Goal: Information Seeking & Learning: Learn about a topic

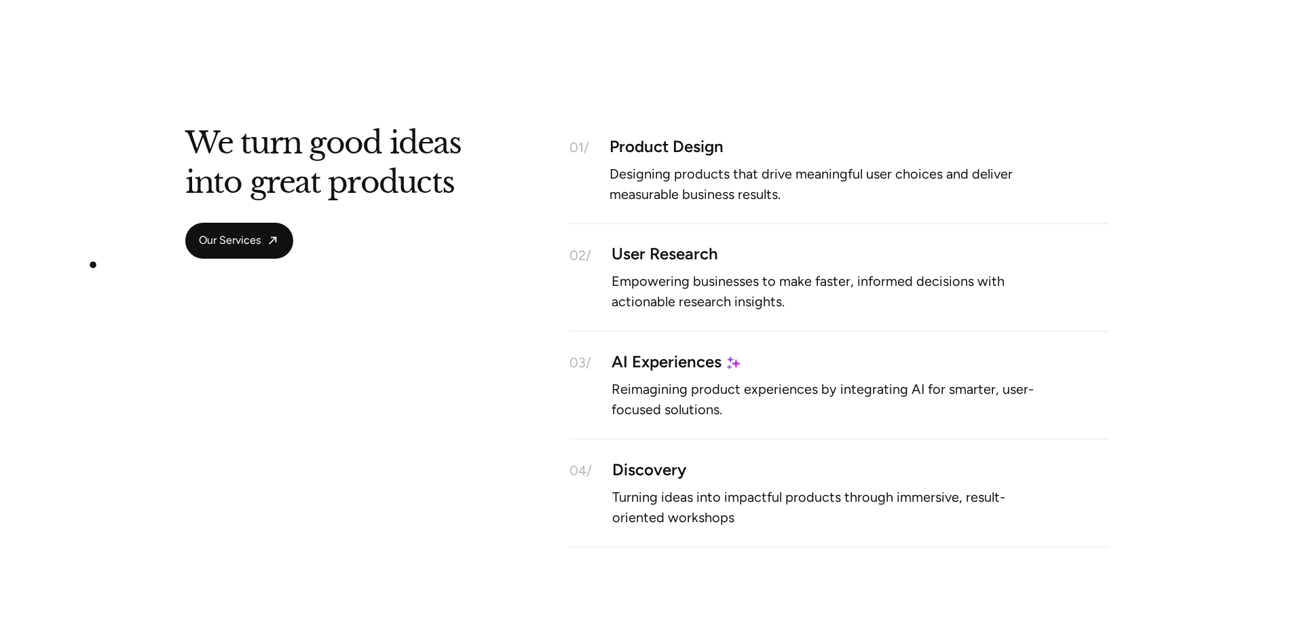
scroll to position [1221, 0]
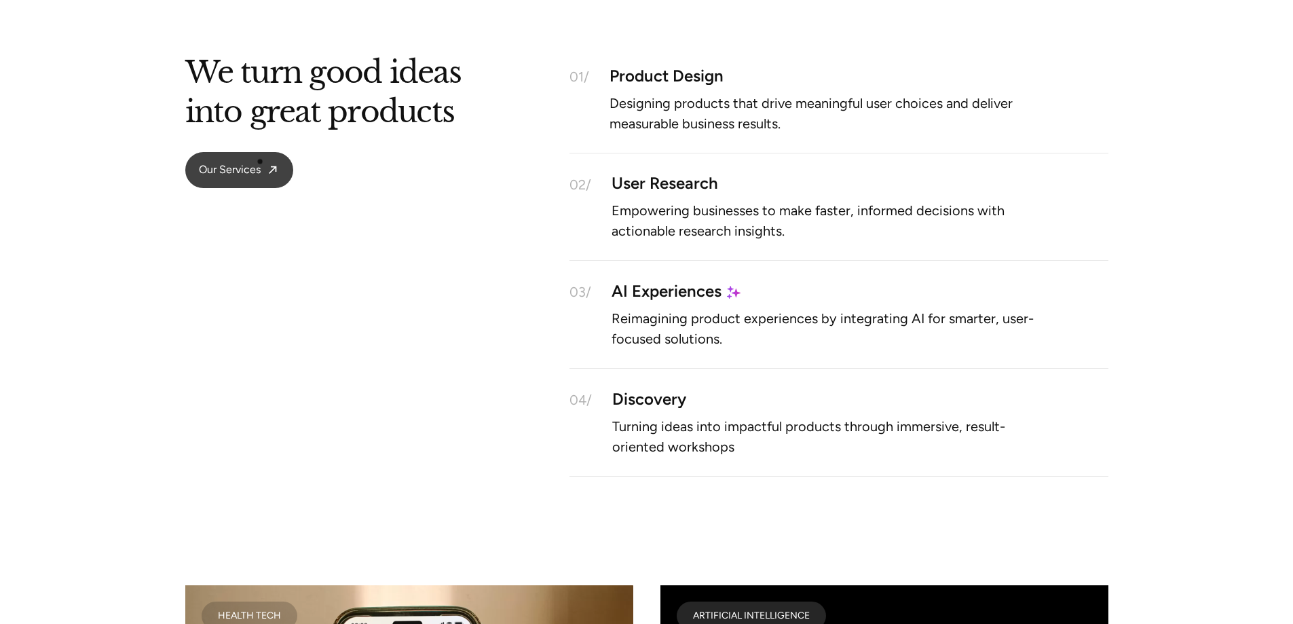
click at [260, 161] on link "Our Services" at bounding box center [239, 170] width 108 height 36
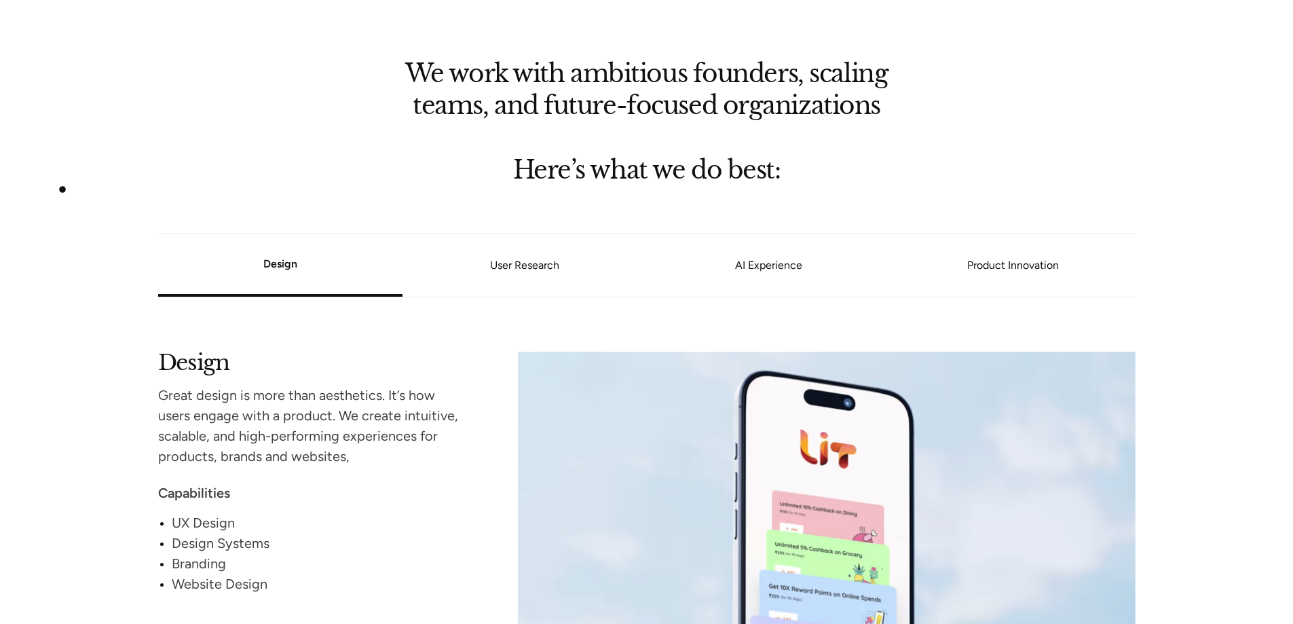
scroll to position [1153, 0]
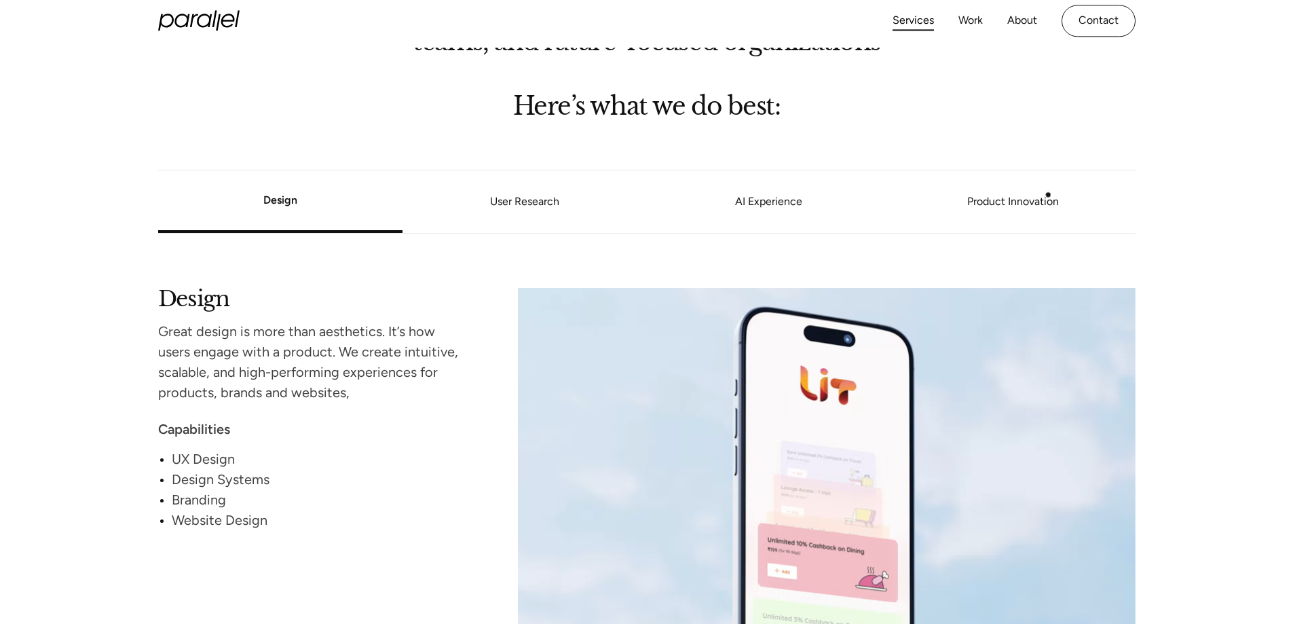
click at [1056, 199] on link "Product Innovation" at bounding box center [1013, 201] width 244 height 8
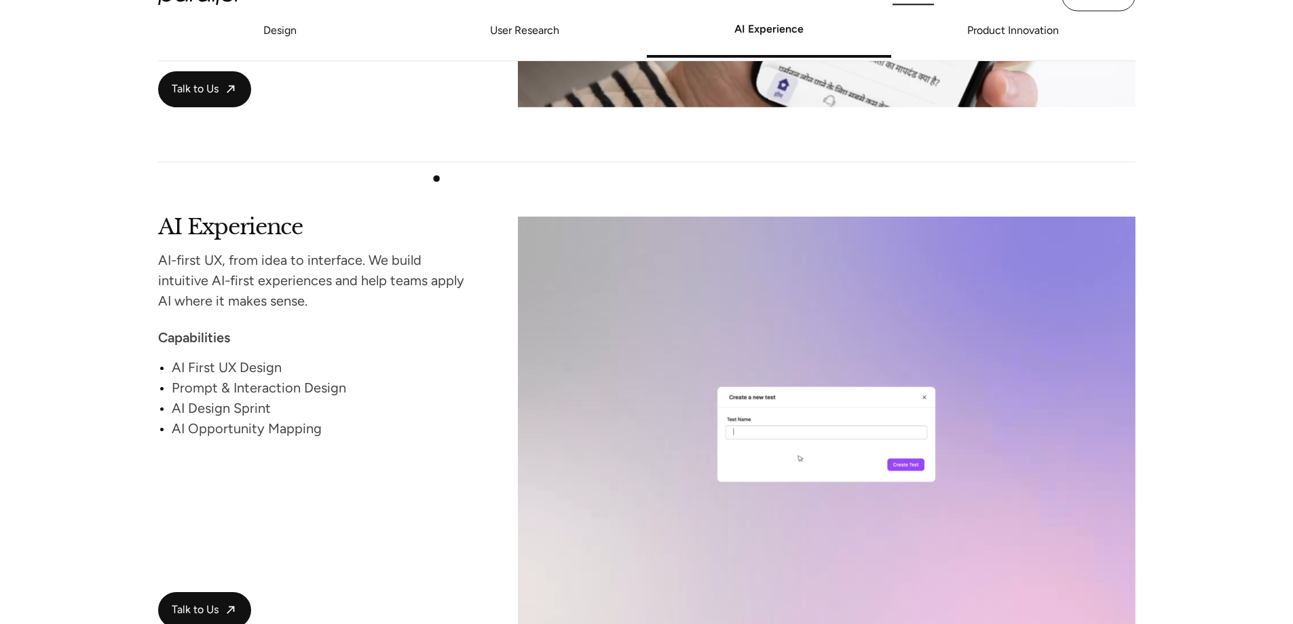
scroll to position [2312, 0]
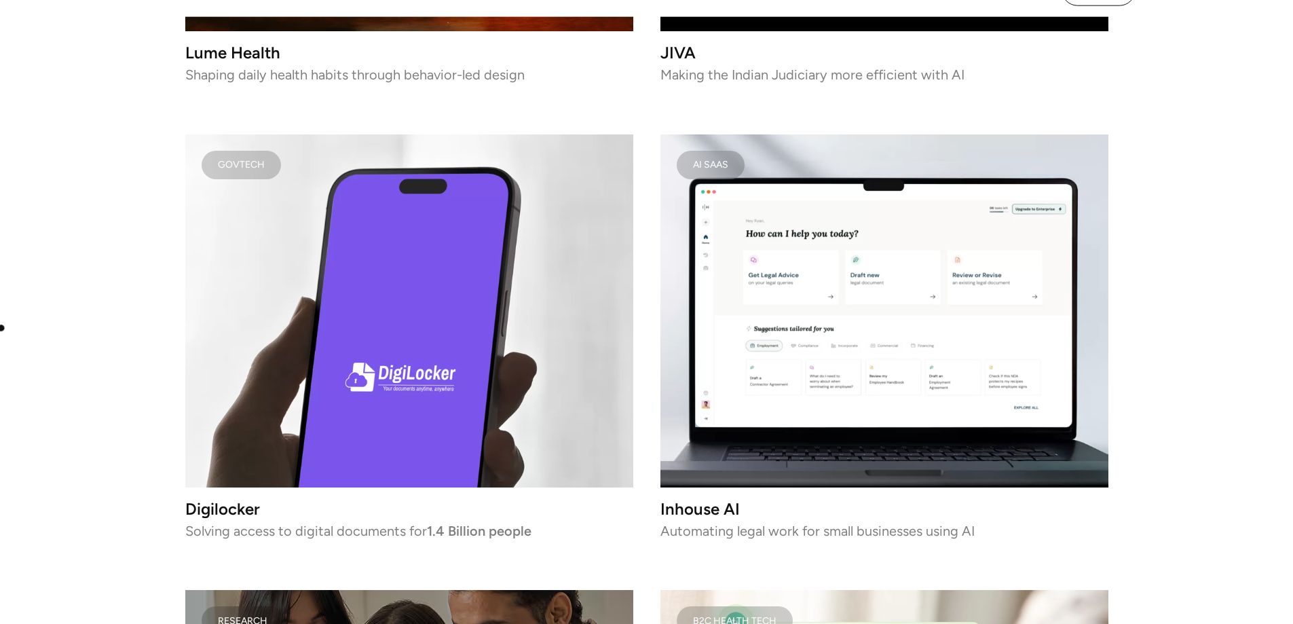
scroll to position [2171, 0]
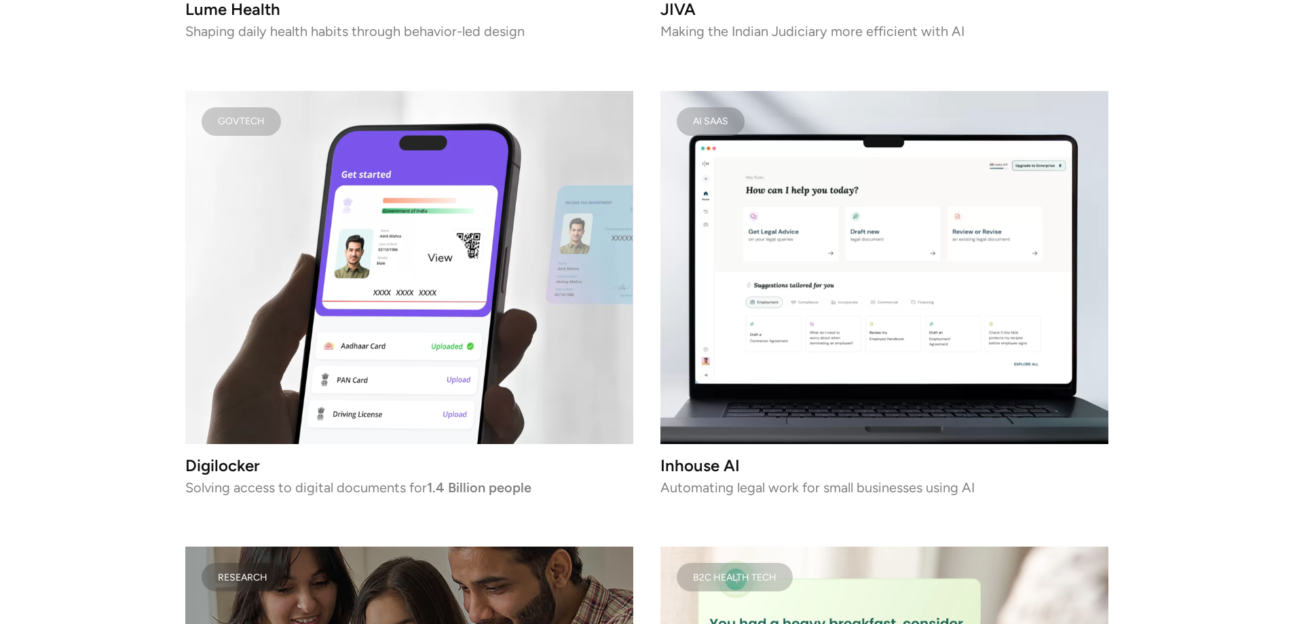
click at [440, 257] on video at bounding box center [409, 267] width 448 height 353
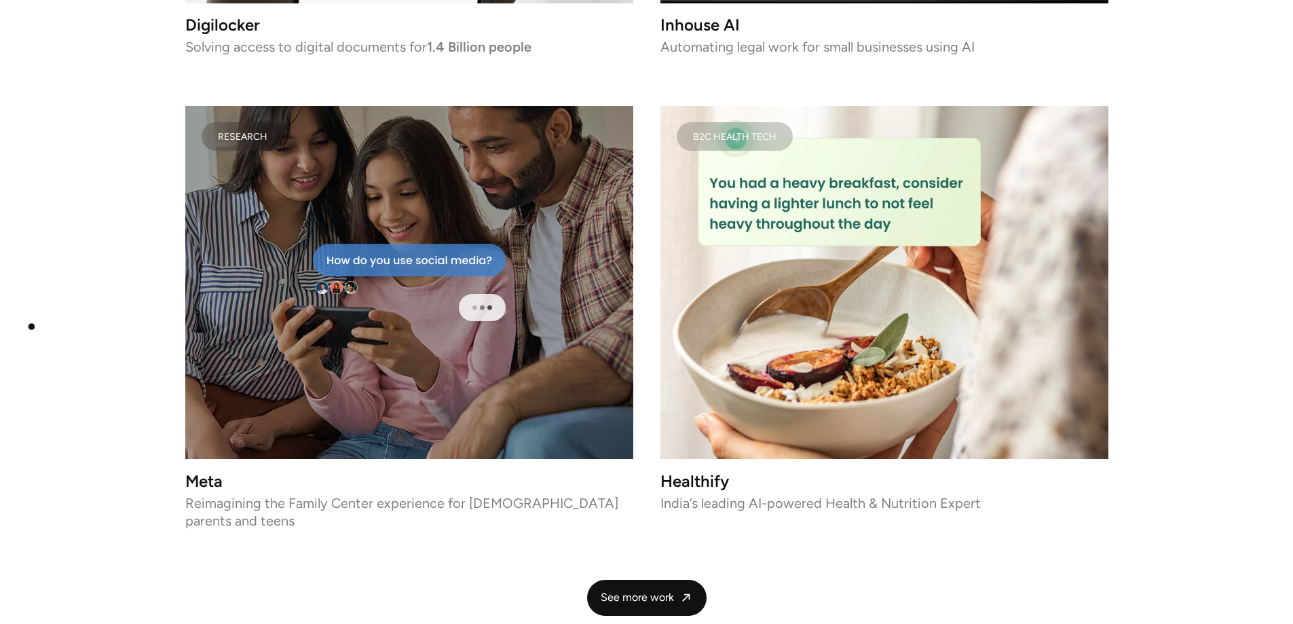
scroll to position [2782, 0]
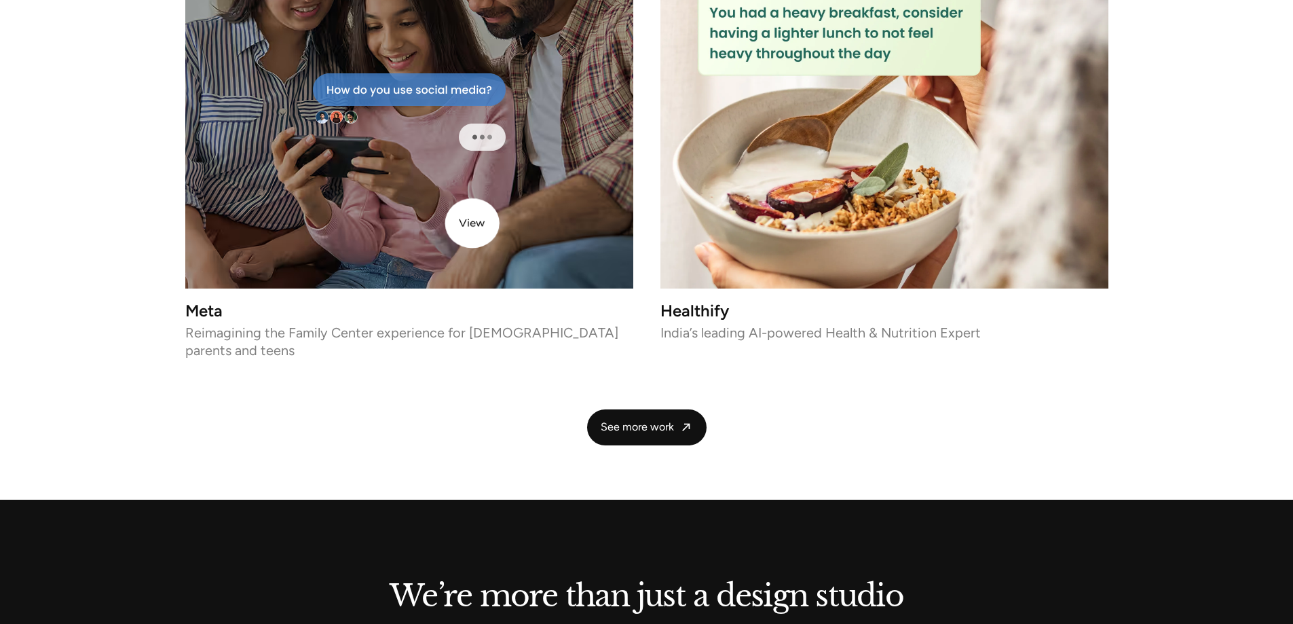
click at [455, 223] on div at bounding box center [409, 112] width 448 height 353
click at [626, 420] on span "See more work" at bounding box center [636, 427] width 73 height 14
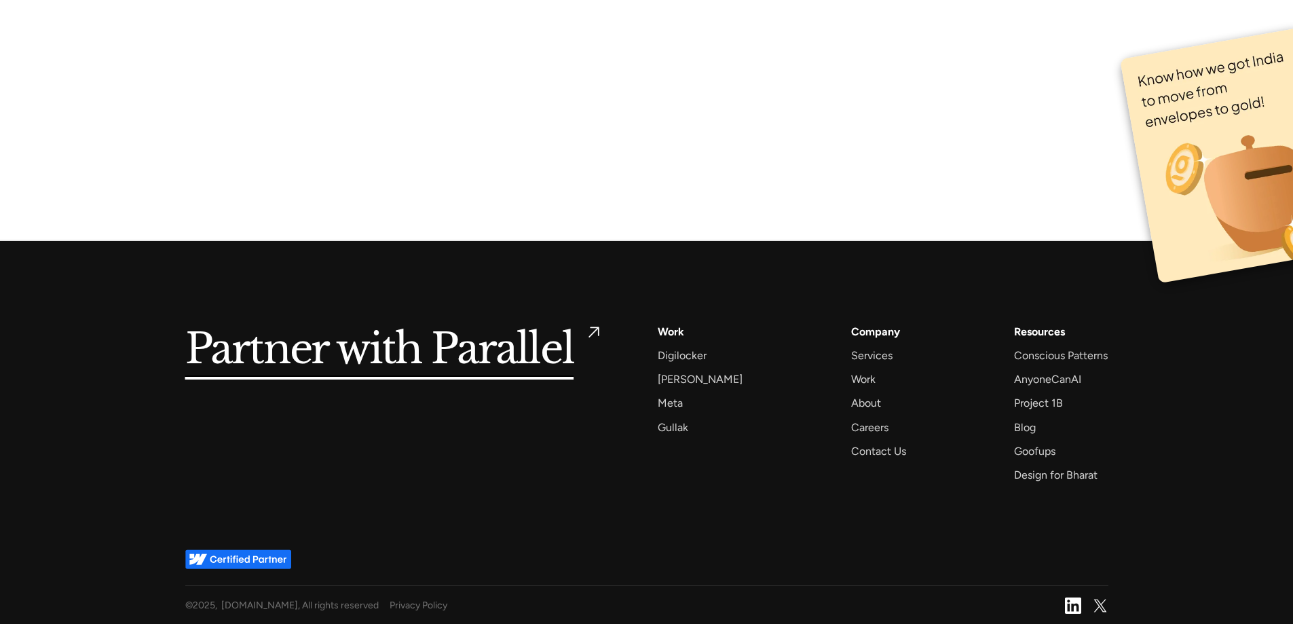
scroll to position [9447, 0]
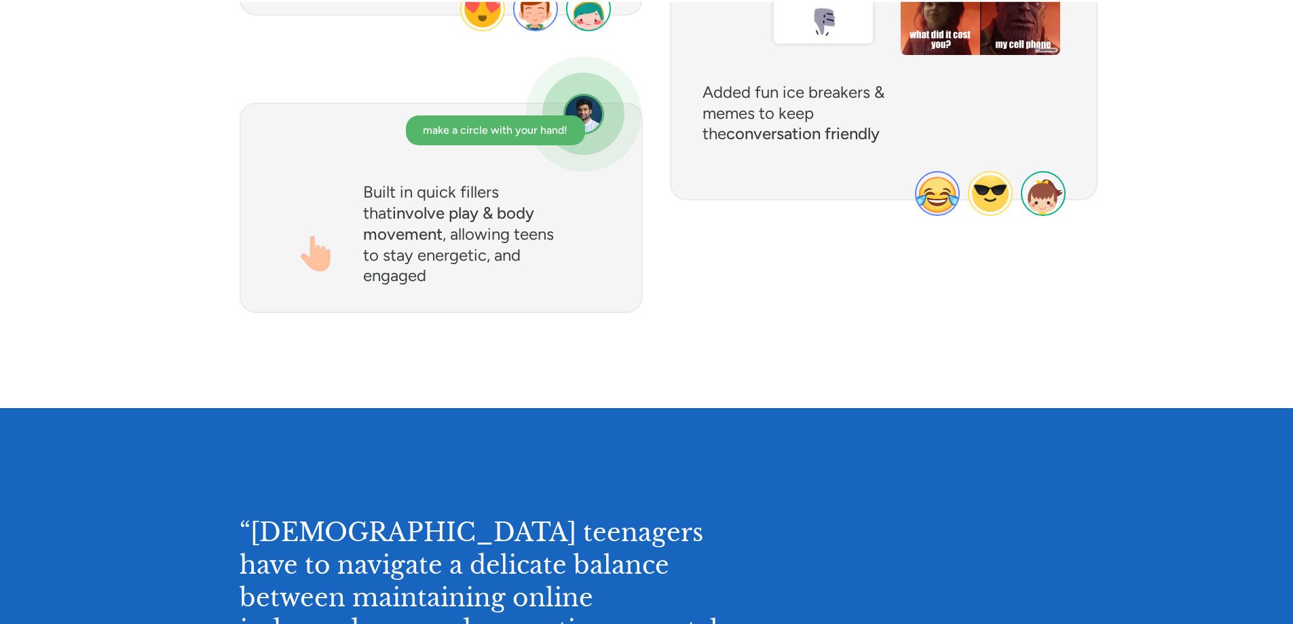
scroll to position [5884, 0]
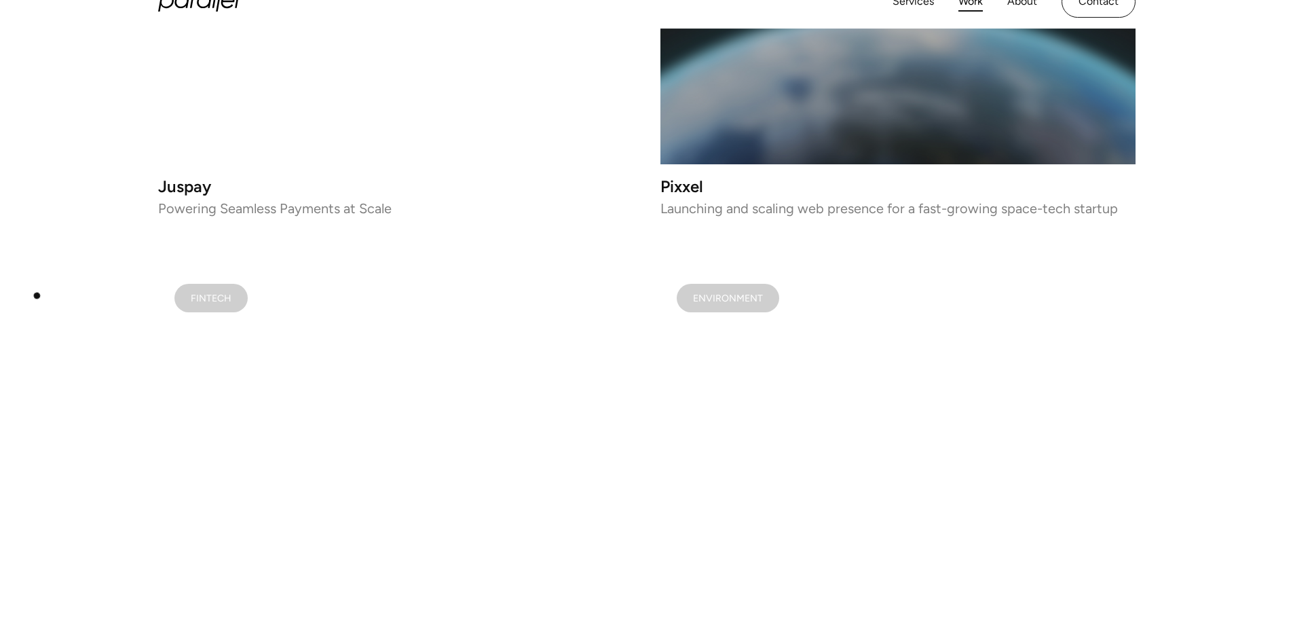
scroll to position [1493, 0]
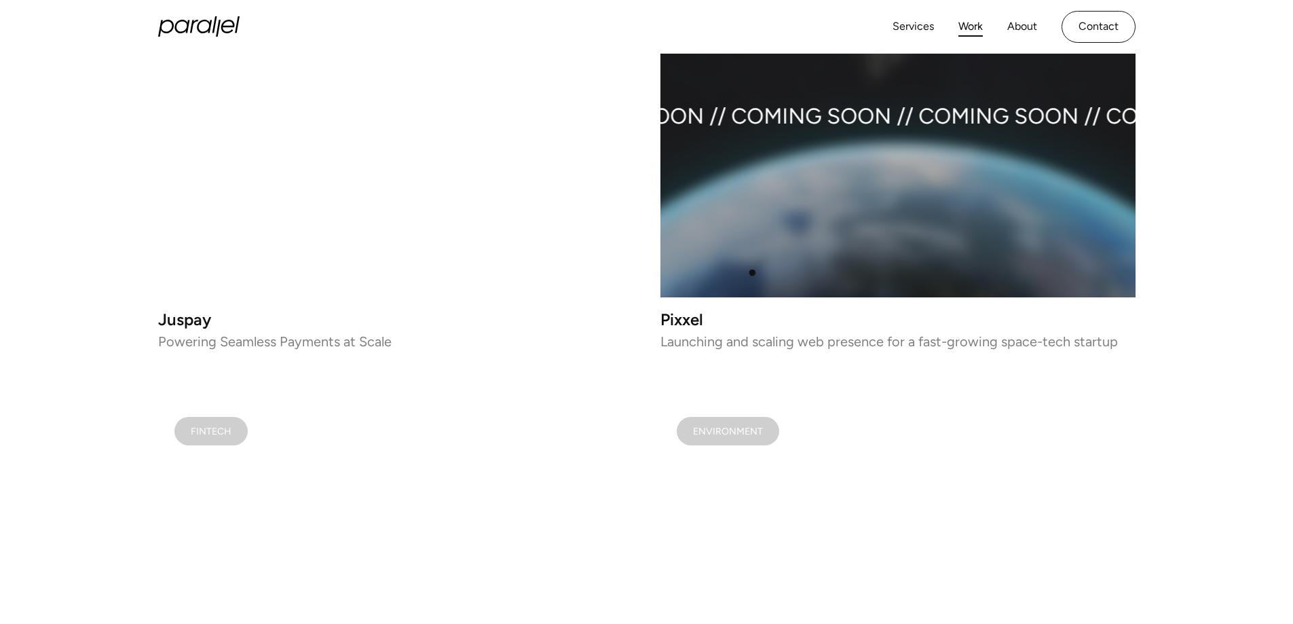
click at [605, 247] on video at bounding box center [395, 110] width 475 height 375
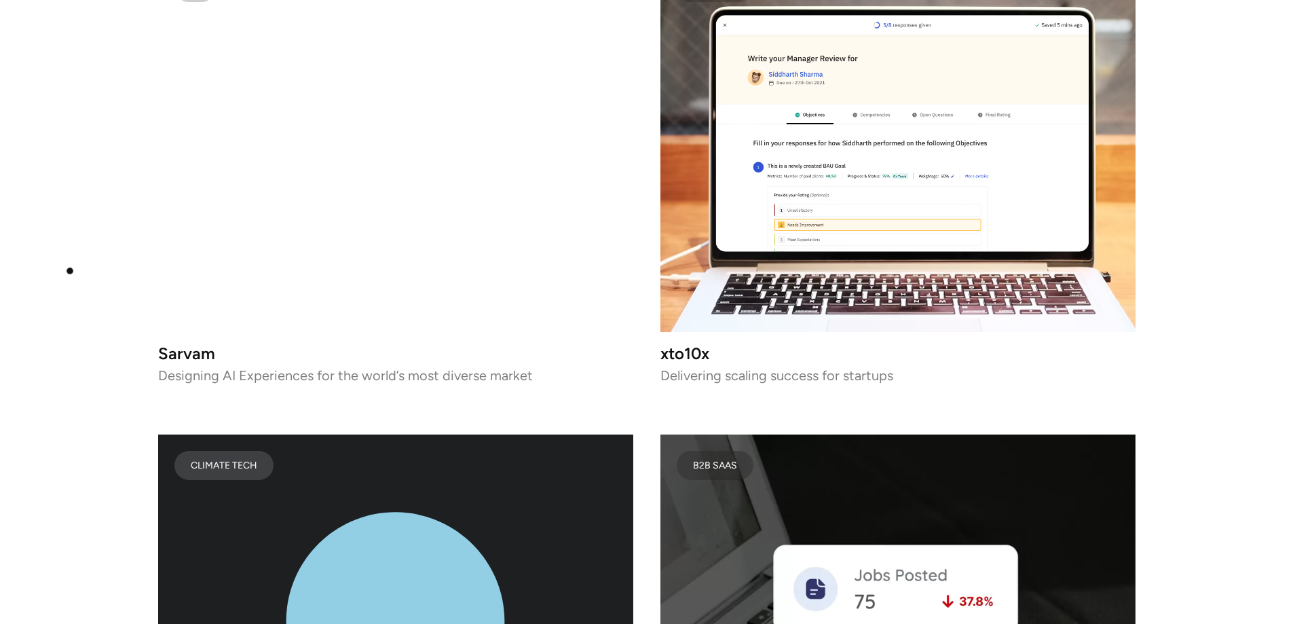
scroll to position [4817, 0]
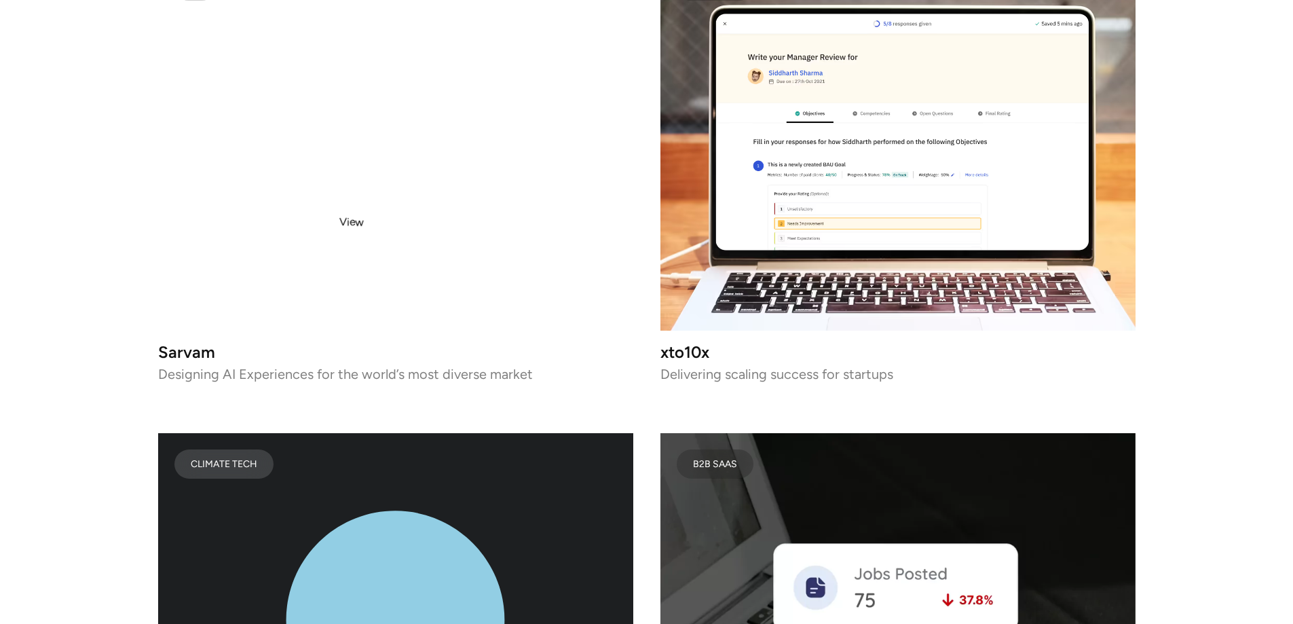
click at [354, 222] on video at bounding box center [395, 143] width 475 height 375
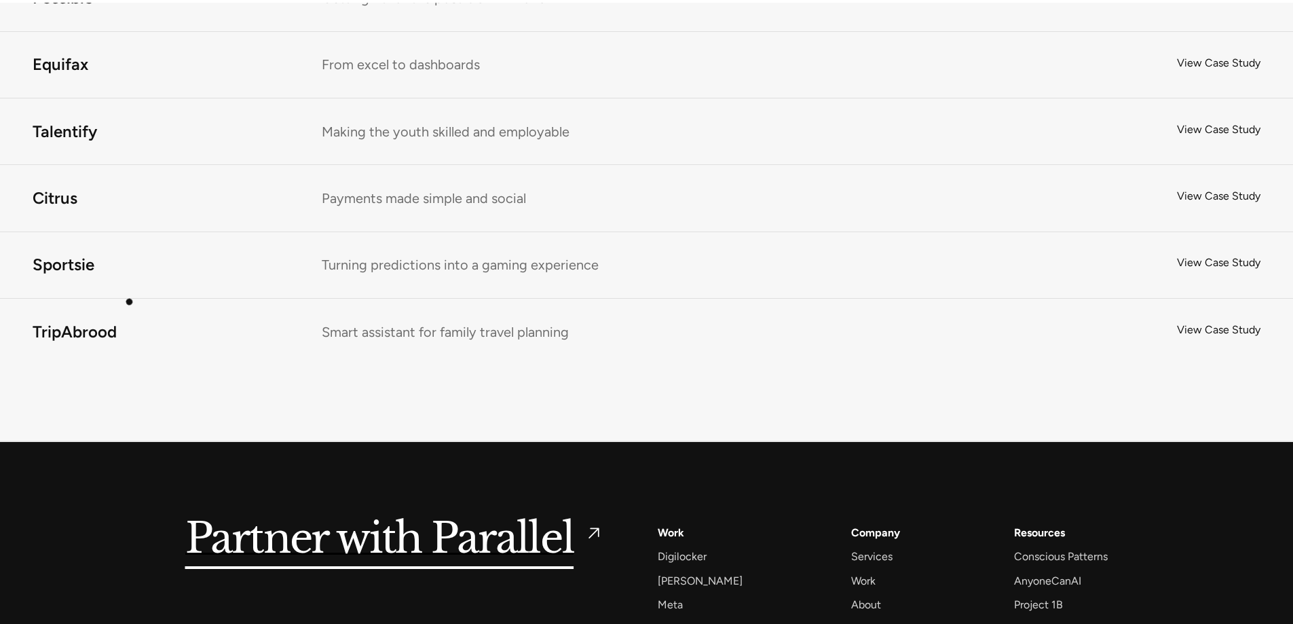
scroll to position [9054, 0]
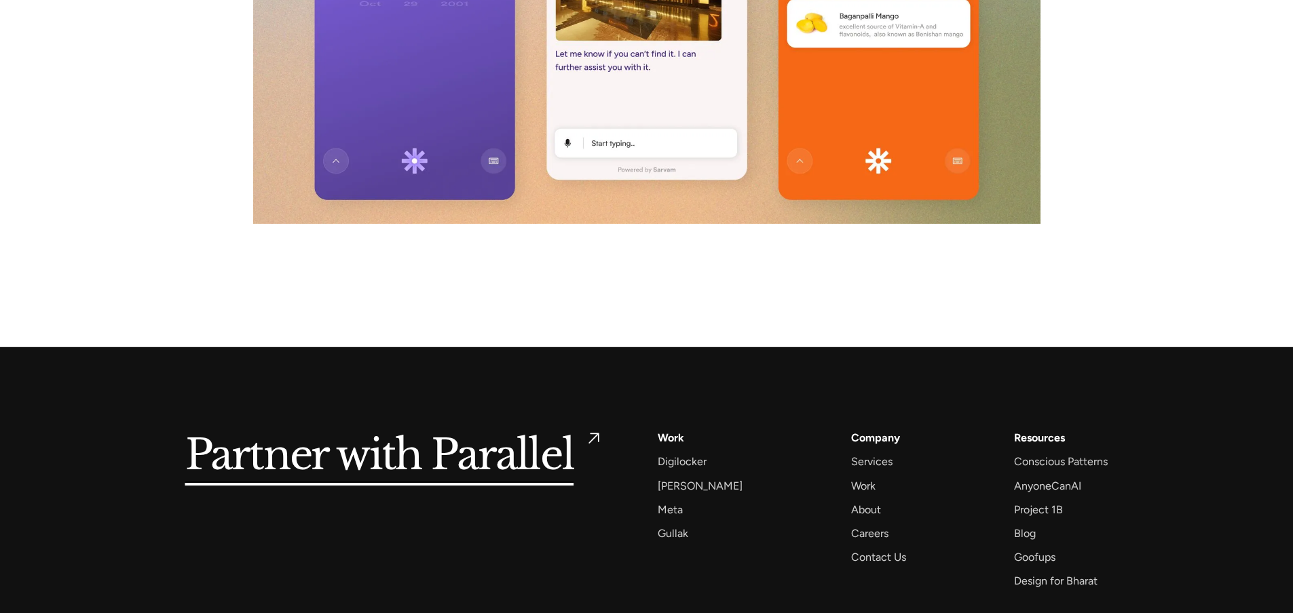
scroll to position [9697, 0]
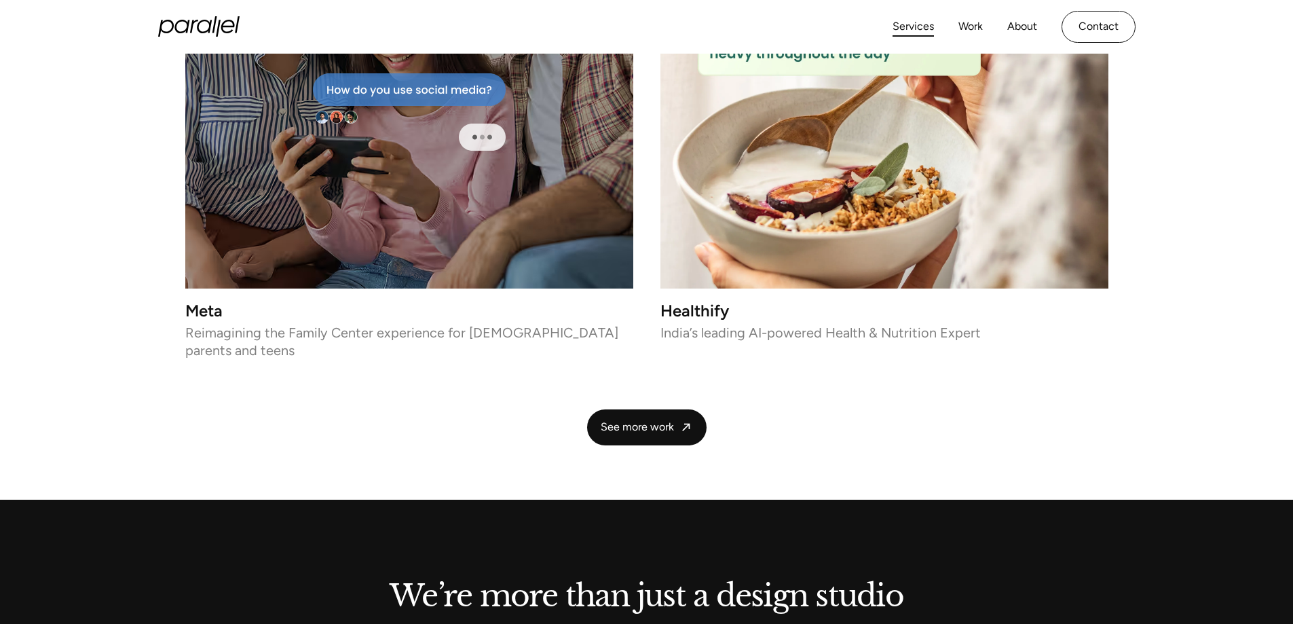
click at [913, 20] on link "Services" at bounding box center [912, 27] width 41 height 20
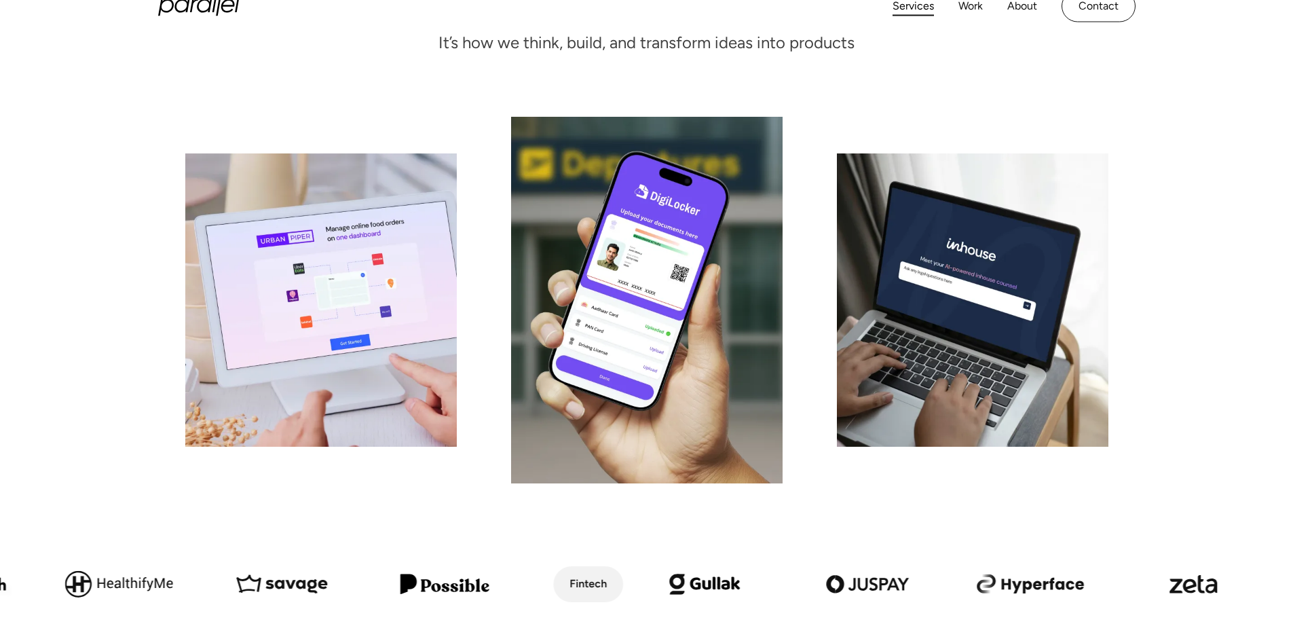
scroll to position [56, 0]
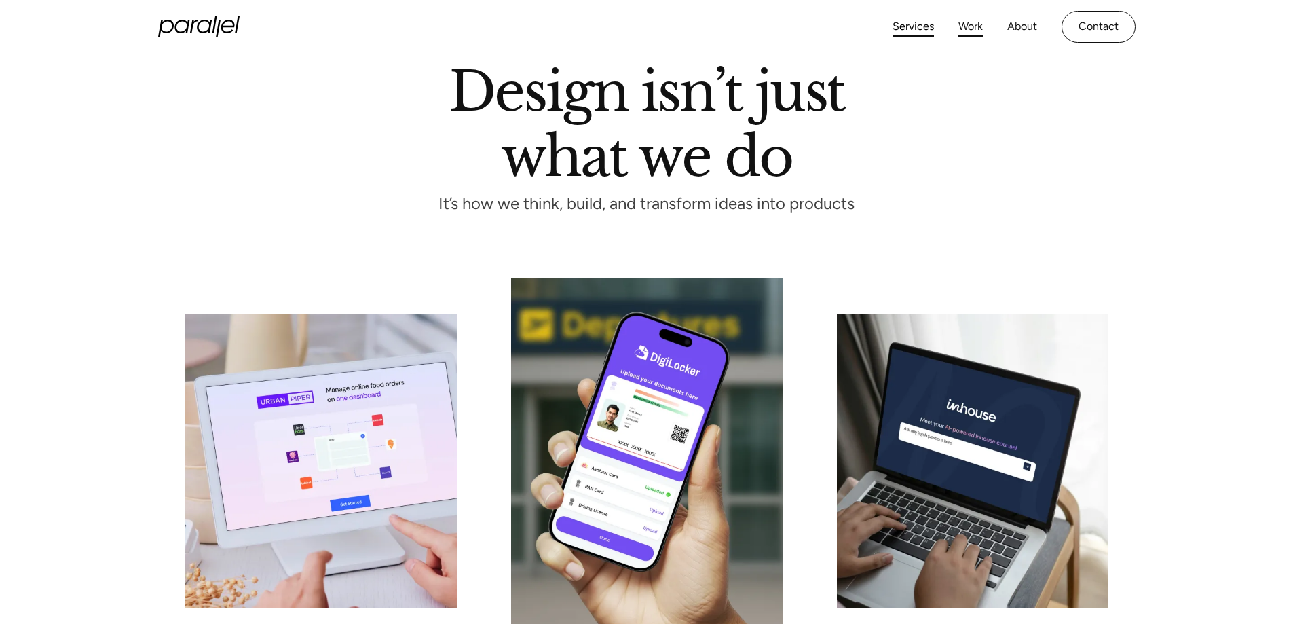
click at [976, 28] on link "Work" at bounding box center [970, 27] width 24 height 20
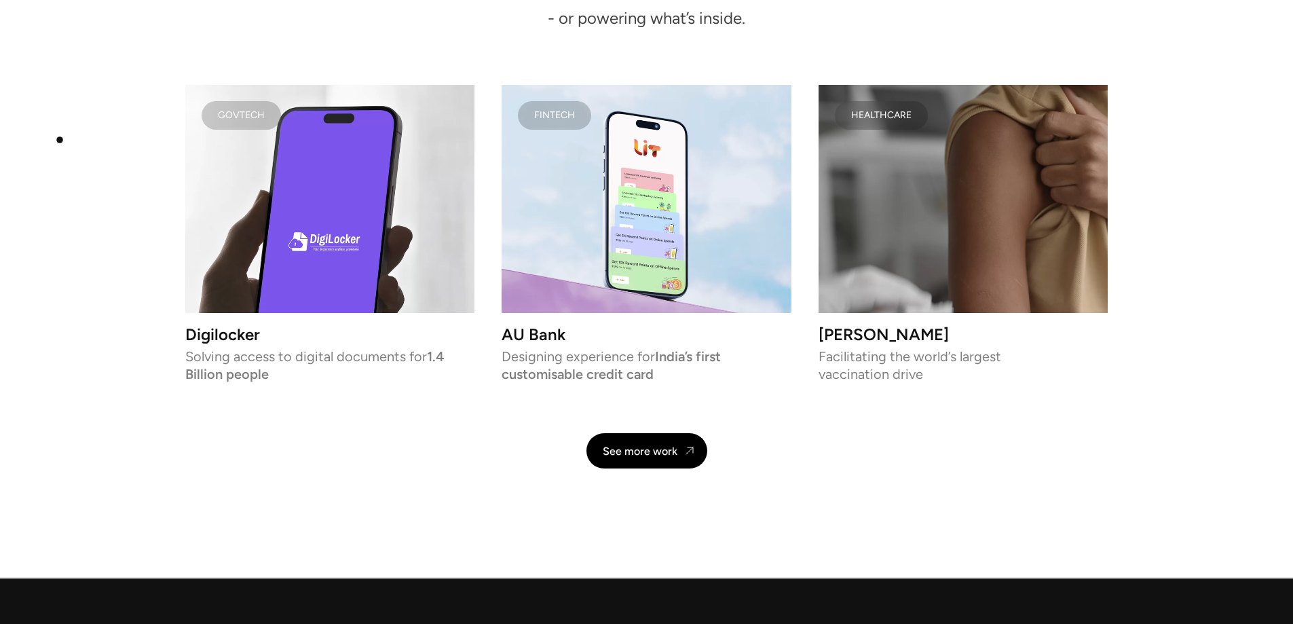
scroll to position [2918, 0]
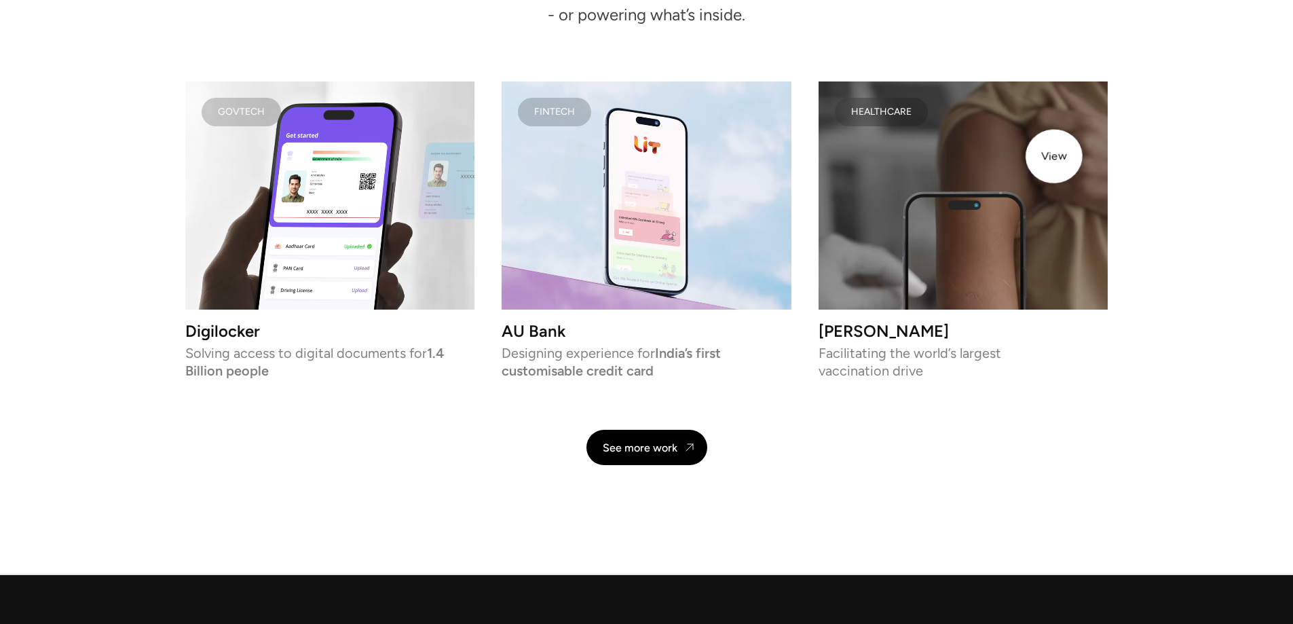
click at [1044, 157] on video at bounding box center [962, 195] width 289 height 228
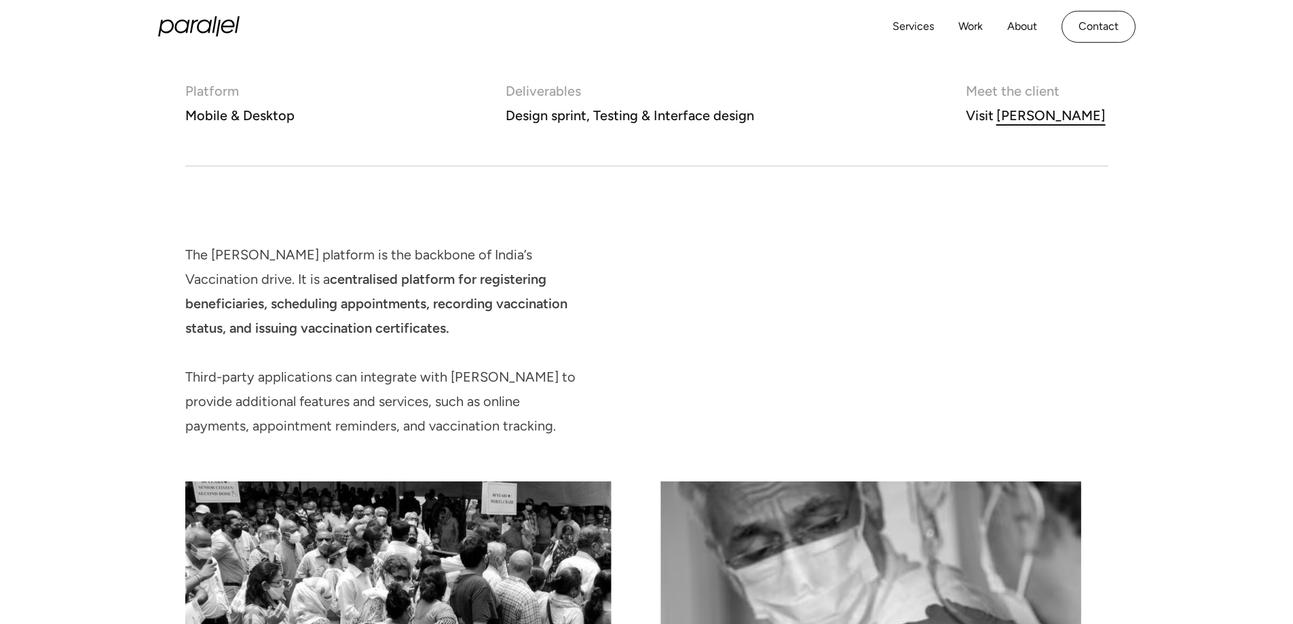
scroll to position [652, 0]
click at [1063, 113] on div "[PERSON_NAME]" at bounding box center [1050, 116] width 109 height 24
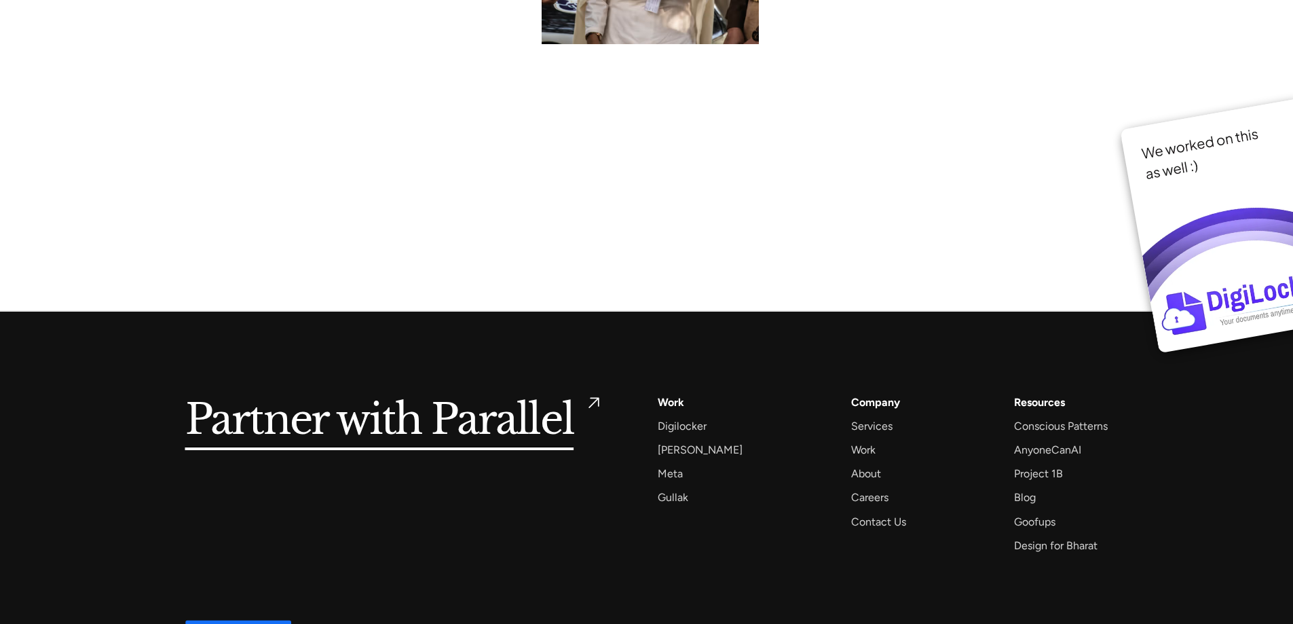
scroll to position [10449, 0]
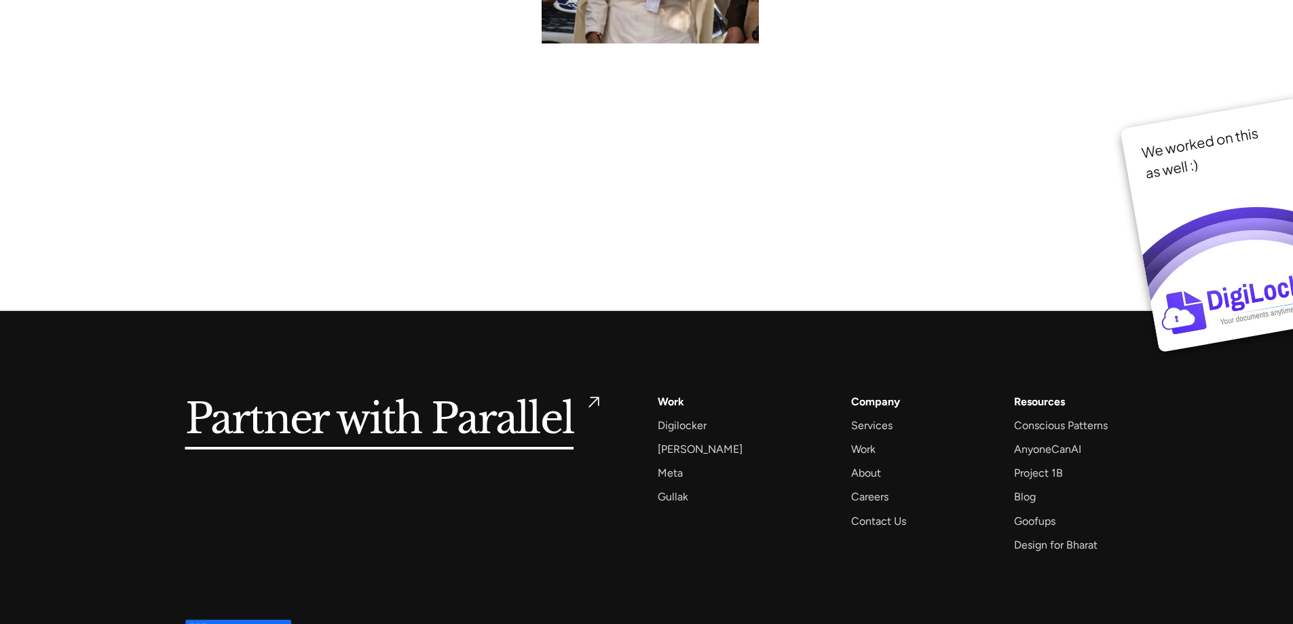
click at [237, 619] on img at bounding box center [238, 629] width 106 height 20
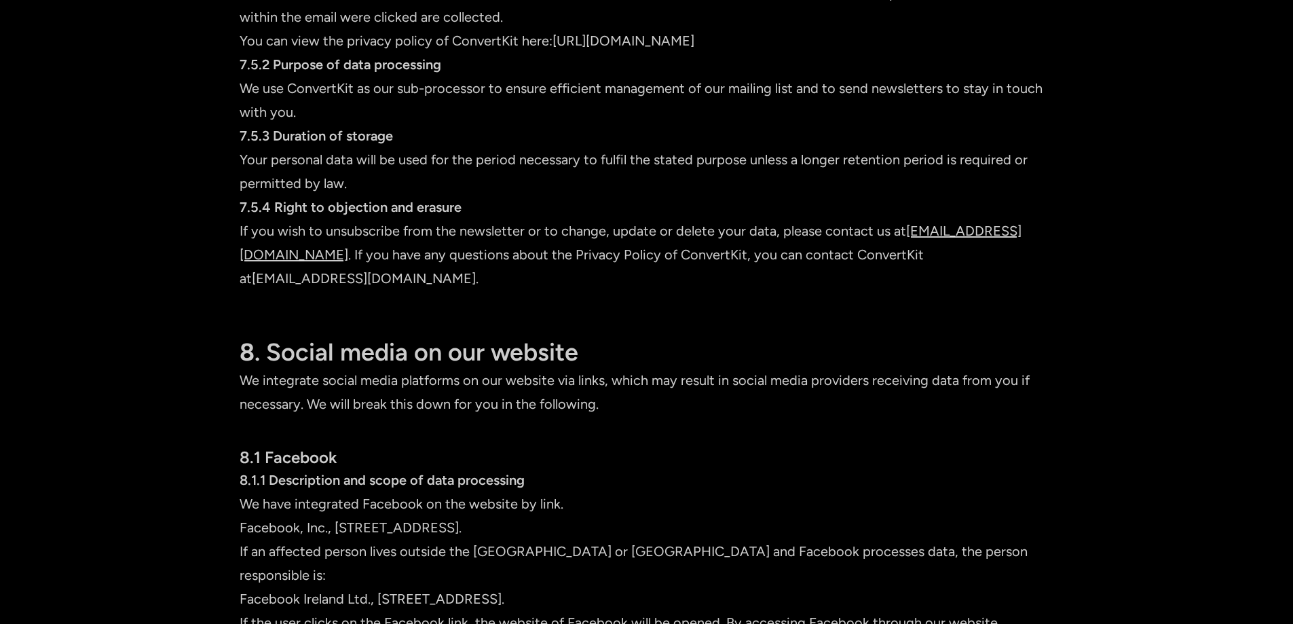
scroll to position [5048, 0]
